Goal: Find specific page/section

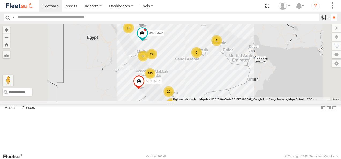
click at [322, 20] on label at bounding box center [325, 18] width 12 height 8
click at [0, 0] on span "Offline" at bounding box center [0, 0] width 0 height 0
click at [0, 0] on span "[PERSON_NAME] Airport" at bounding box center [0, 0] width 0 height 0
click at [0, 0] on div "[PERSON_NAME] Expansions SDCC Couriers" at bounding box center [0, 0] width 0 height 0
click at [0, 0] on span "[PERSON_NAME] GOV" at bounding box center [0, 0] width 0 height 0
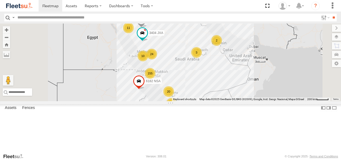
click at [0, 0] on div "[PERSON_NAME] LH" at bounding box center [0, 0] width 0 height 0
click at [0, 0] on span "[PERSON_NAME] LH" at bounding box center [0, 0] width 0 height 0
click at [0, 0] on span "[PERSON_NAME] Main Operations" at bounding box center [0, 0] width 0 height 0
click at [0, 0] on span "[PERSON_NAME] Passports" at bounding box center [0, 0] width 0 height 0
click at [0, 0] on span "[PERSON_NAME] SNB" at bounding box center [0, 0] width 0 height 0
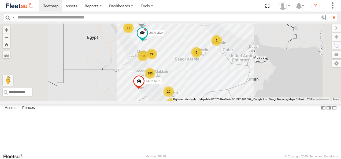
click at [0, 0] on span "Jeddah - Obhur branch" at bounding box center [0, 0] width 0 height 0
click at [0, 0] on span "Jeddah - Alhamadaniah Branch" at bounding box center [0, 0] width 0 height 0
click at [332, 16] on input "**" at bounding box center [334, 18] width 6 height 8
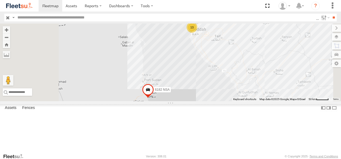
click at [0, 0] on div "8614 ESA [PERSON_NAME] Main Operations Tactical - Rayan 2-0 [GEOGRAPHIC_DATA] (…" at bounding box center [0, 0] width 0 height 0
